Goal: Transaction & Acquisition: Subscribe to service/newsletter

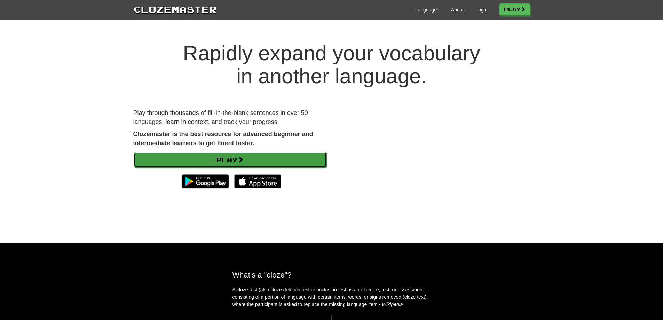
click at [234, 159] on link "Play" at bounding box center [230, 160] width 193 height 16
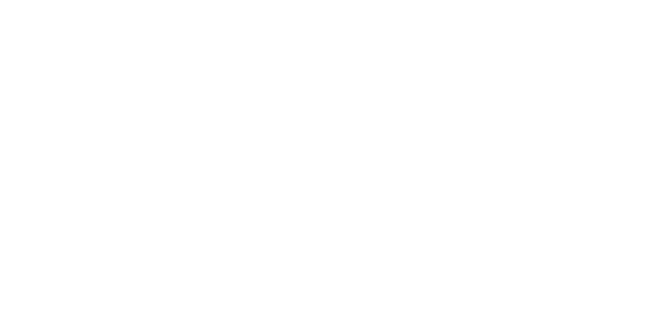
select select "*******"
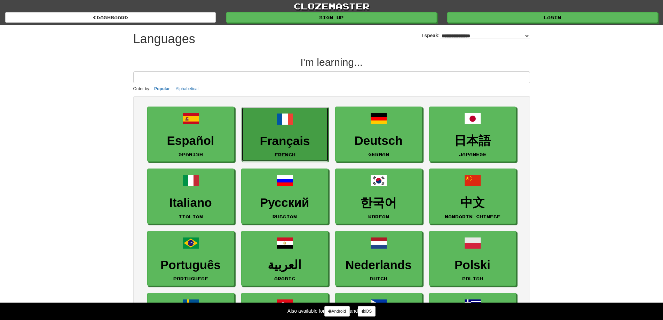
click at [283, 134] on h3 "Français" at bounding box center [284, 141] width 79 height 14
